Goal: Task Accomplishment & Management: Manage account settings

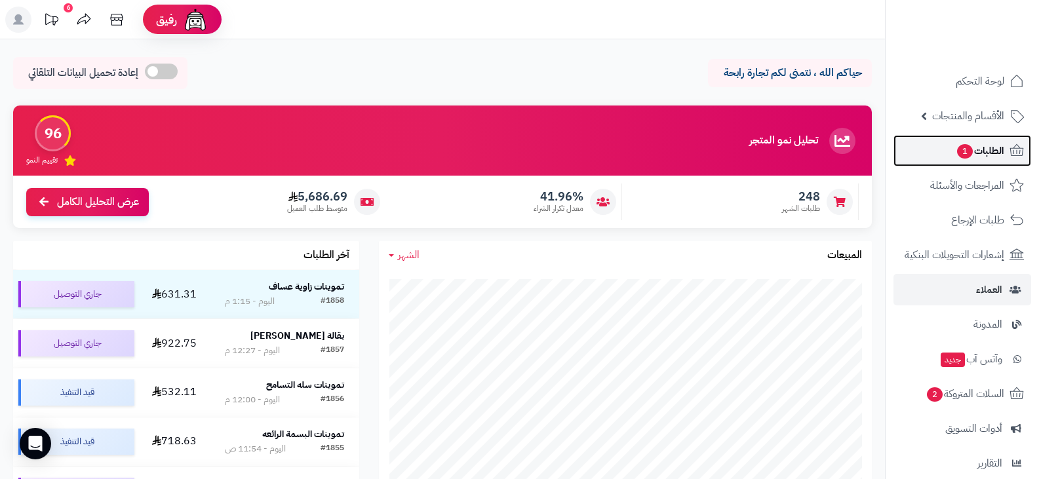
click at [984, 149] on span "الطلبات 1" at bounding box center [979, 151] width 48 height 18
